Goal: Transaction & Acquisition: Purchase product/service

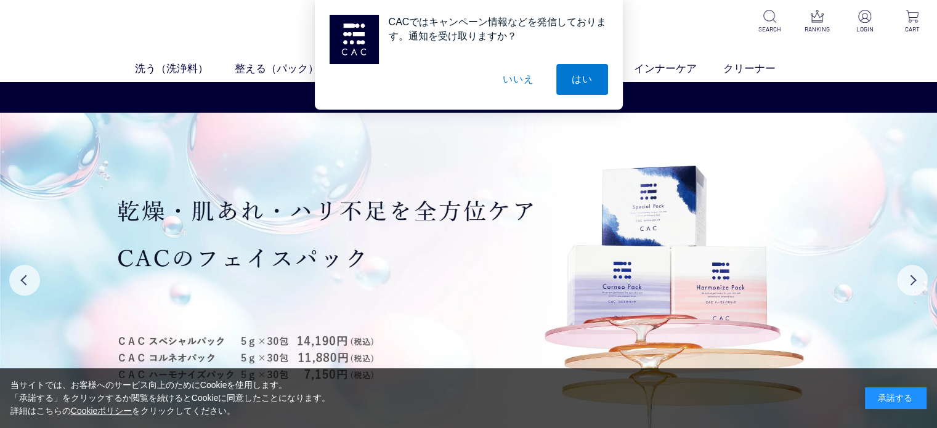
click at [880, 391] on div "承諾する" at bounding box center [896, 399] width 62 height 22
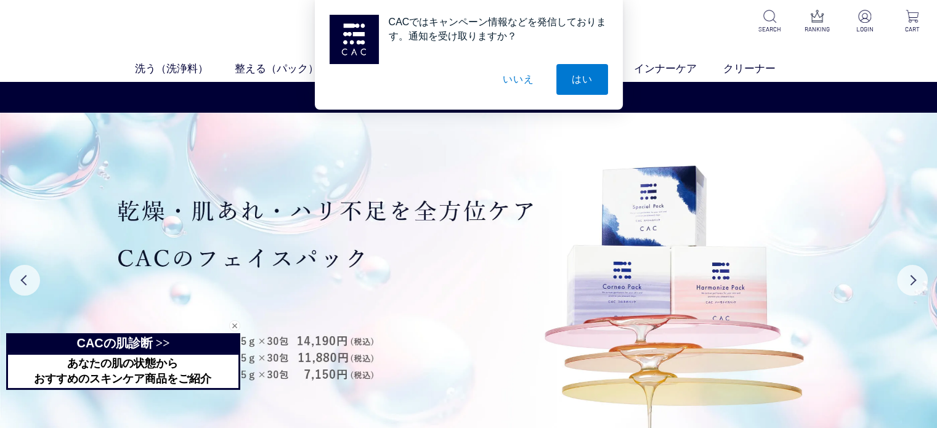
click at [518, 81] on button "いいえ" at bounding box center [518, 79] width 62 height 31
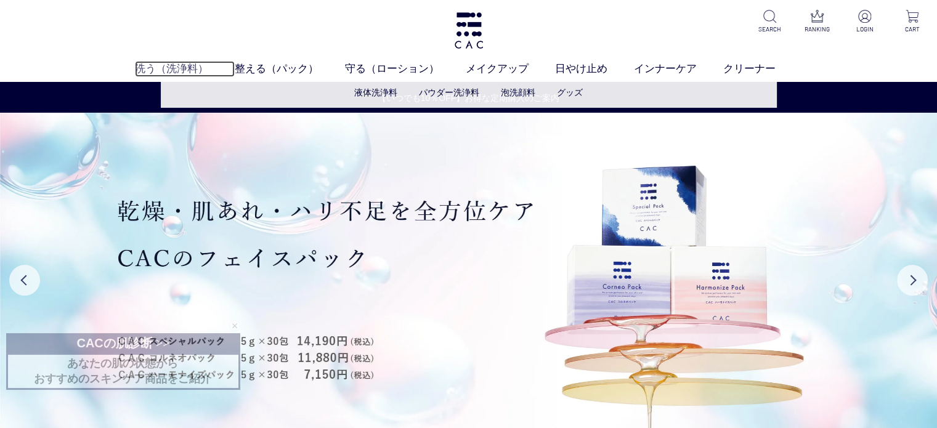
click at [140, 68] on link "洗う（洗浄料）" at bounding box center [185, 69] width 100 height 16
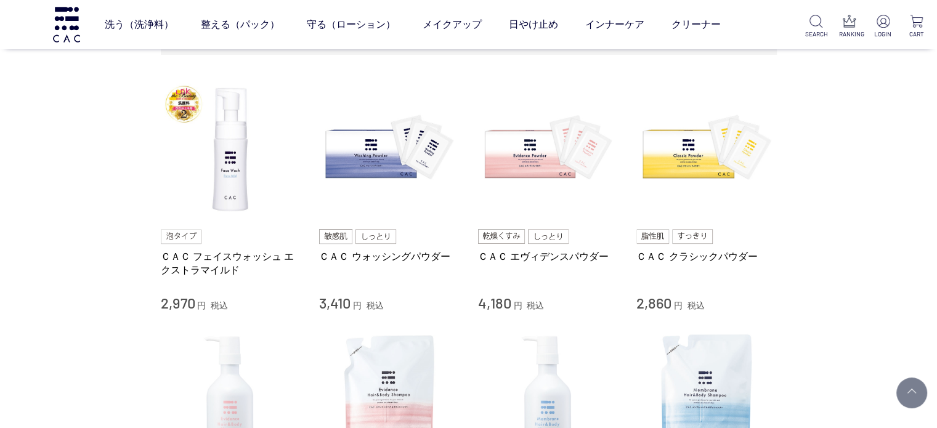
scroll to position [246, 0]
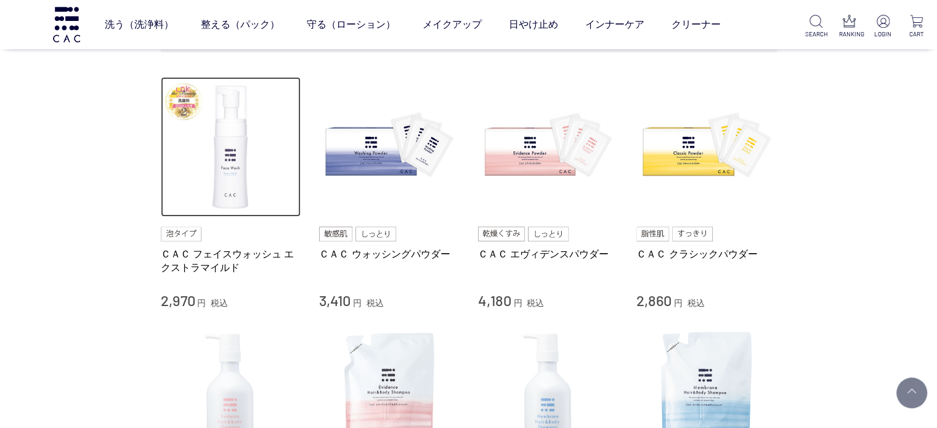
click at [231, 181] on img at bounding box center [231, 147] width 140 height 140
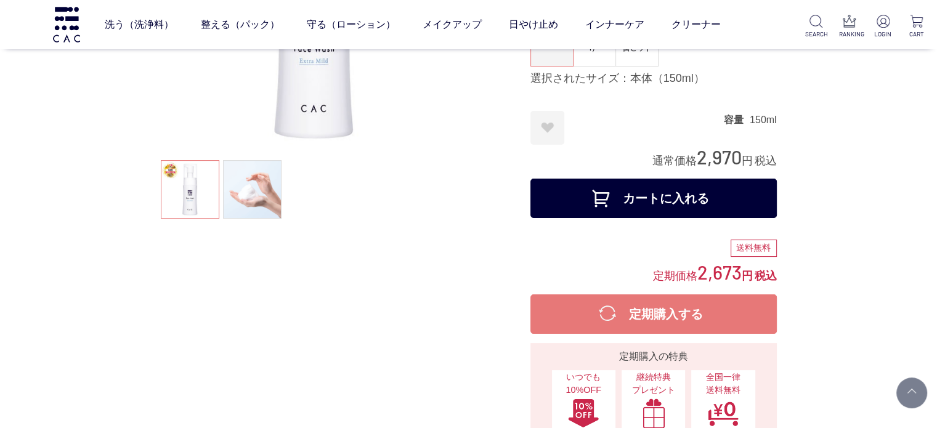
scroll to position [123, 0]
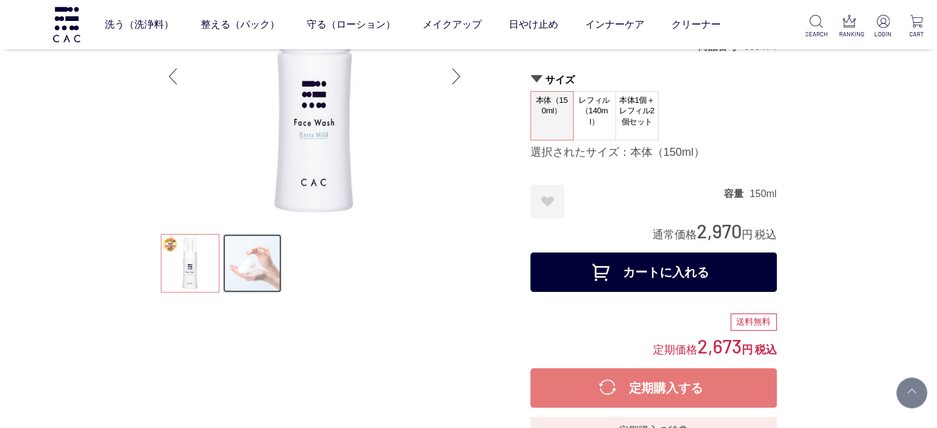
click at [257, 268] on link at bounding box center [252, 263] width 59 height 59
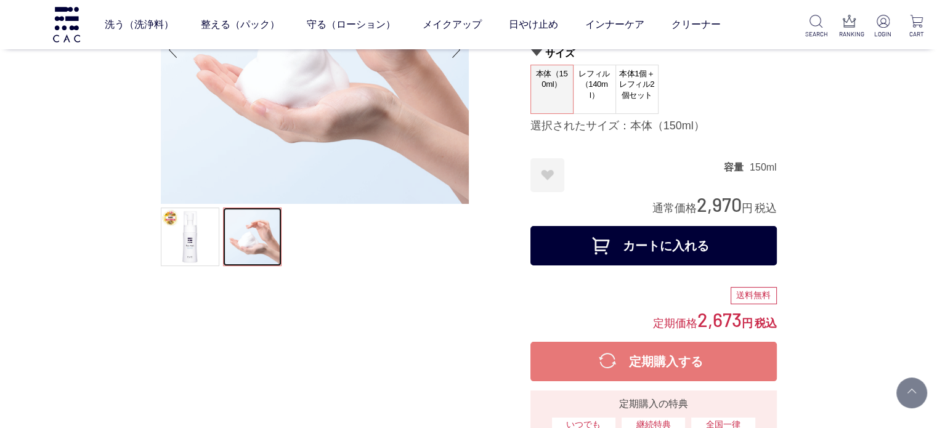
scroll to position [246, 0]
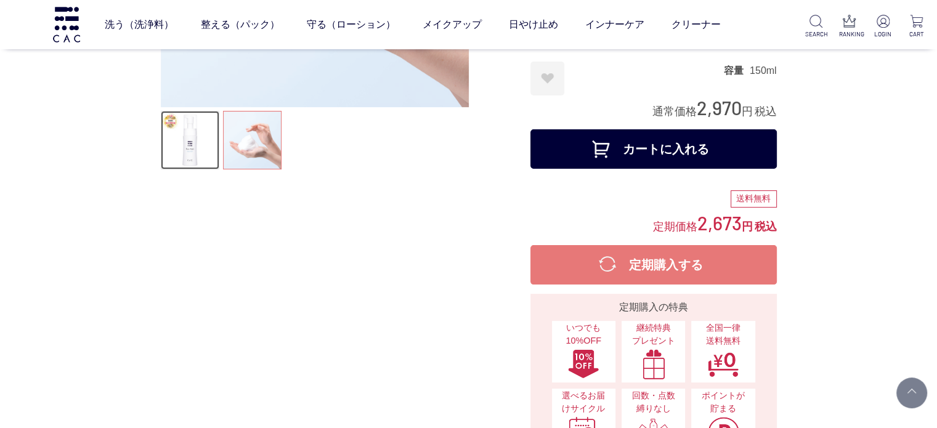
click at [184, 155] on link at bounding box center [190, 140] width 59 height 59
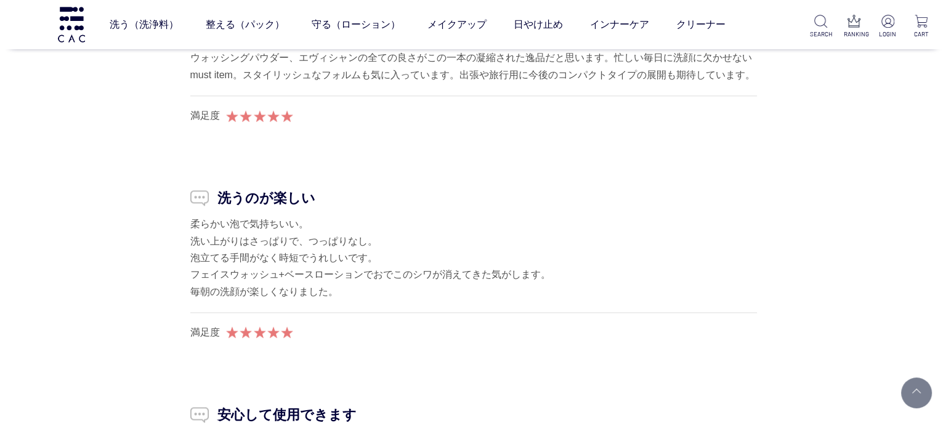
scroll to position [10844, 0]
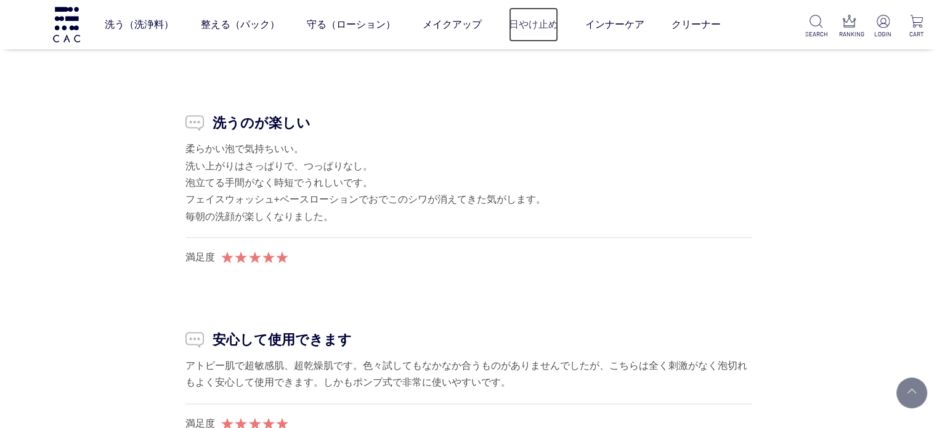
click at [529, 22] on link "日やけ止め" at bounding box center [533, 24] width 49 height 35
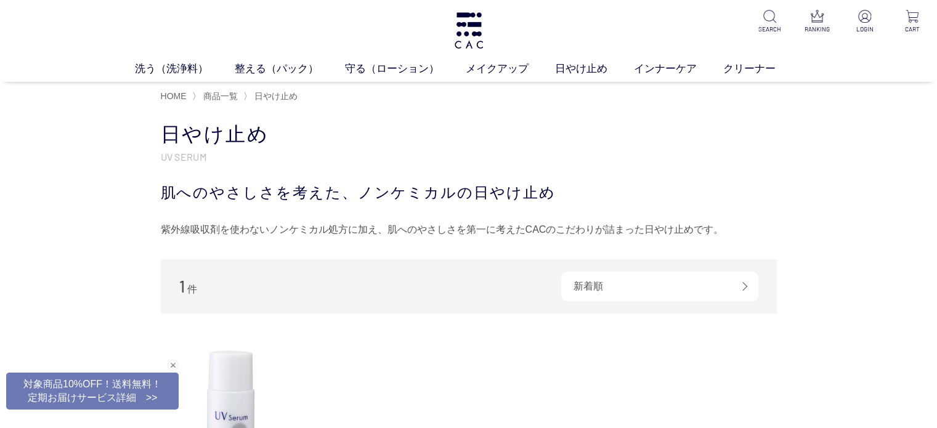
scroll to position [246, 0]
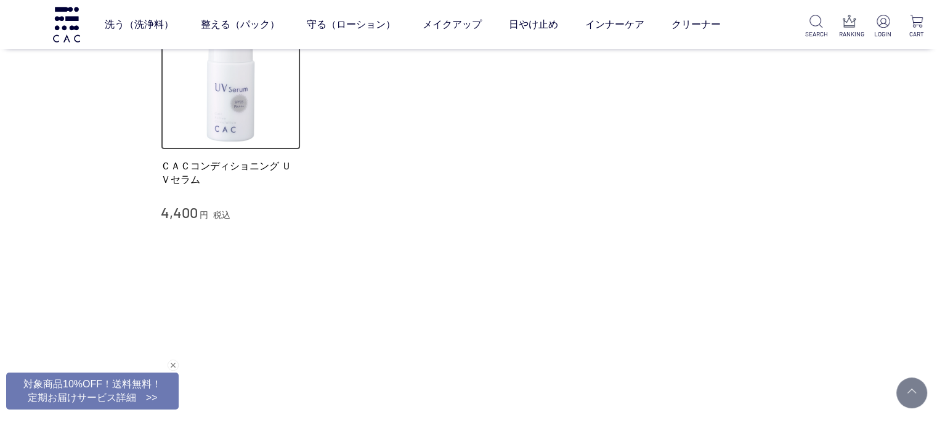
click at [216, 110] on img at bounding box center [231, 80] width 140 height 140
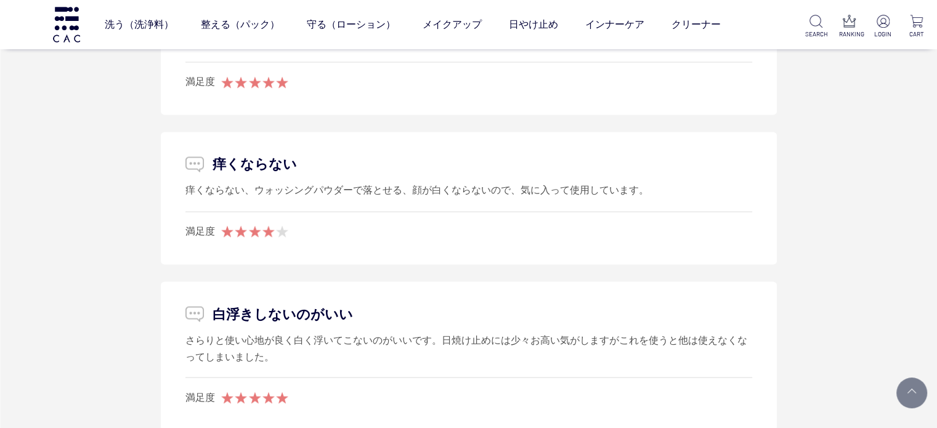
scroll to position [2218, 0]
